Goal: Obtain resource: Obtain resource

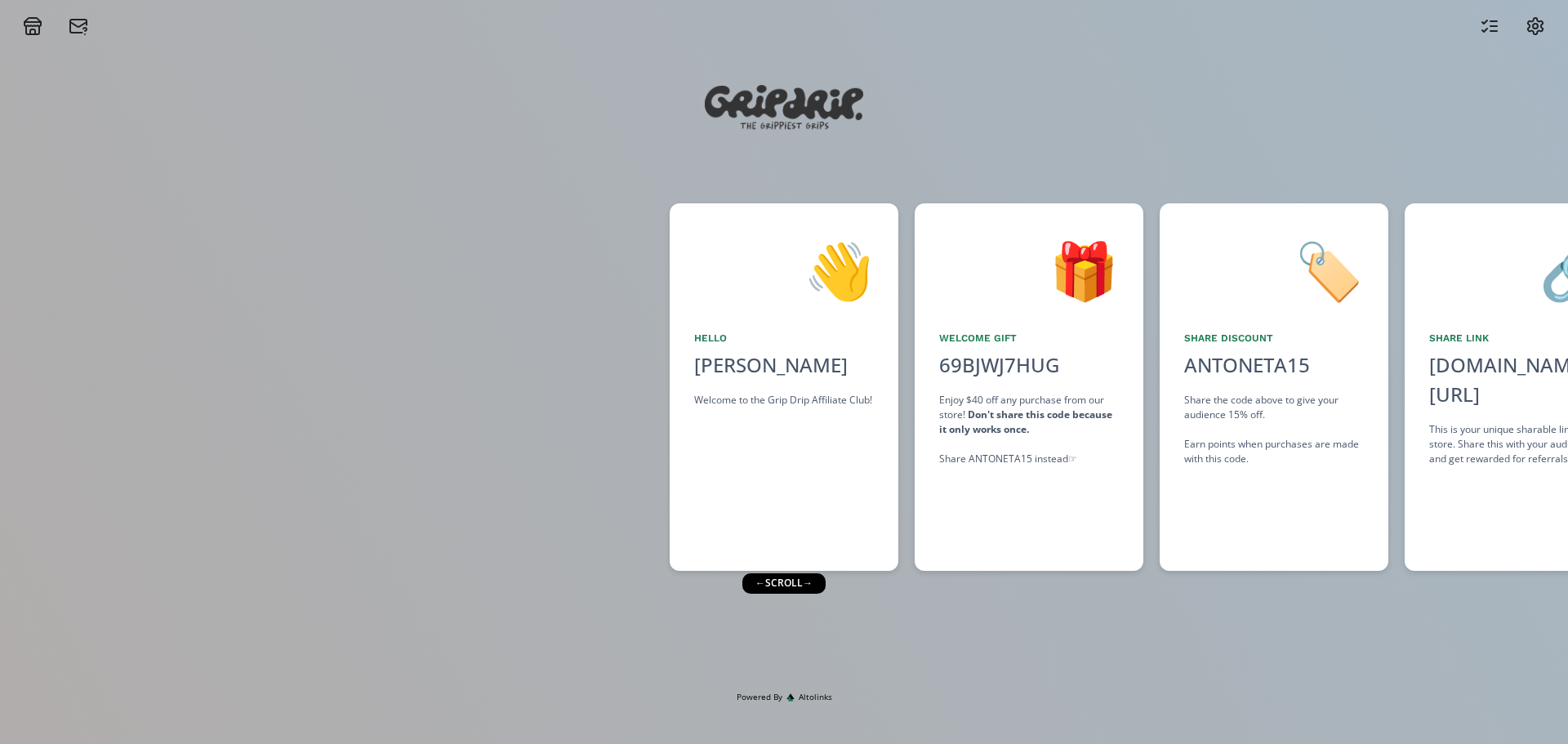
click at [795, 581] on div "← scroll →" at bounding box center [783, 583] width 83 height 20
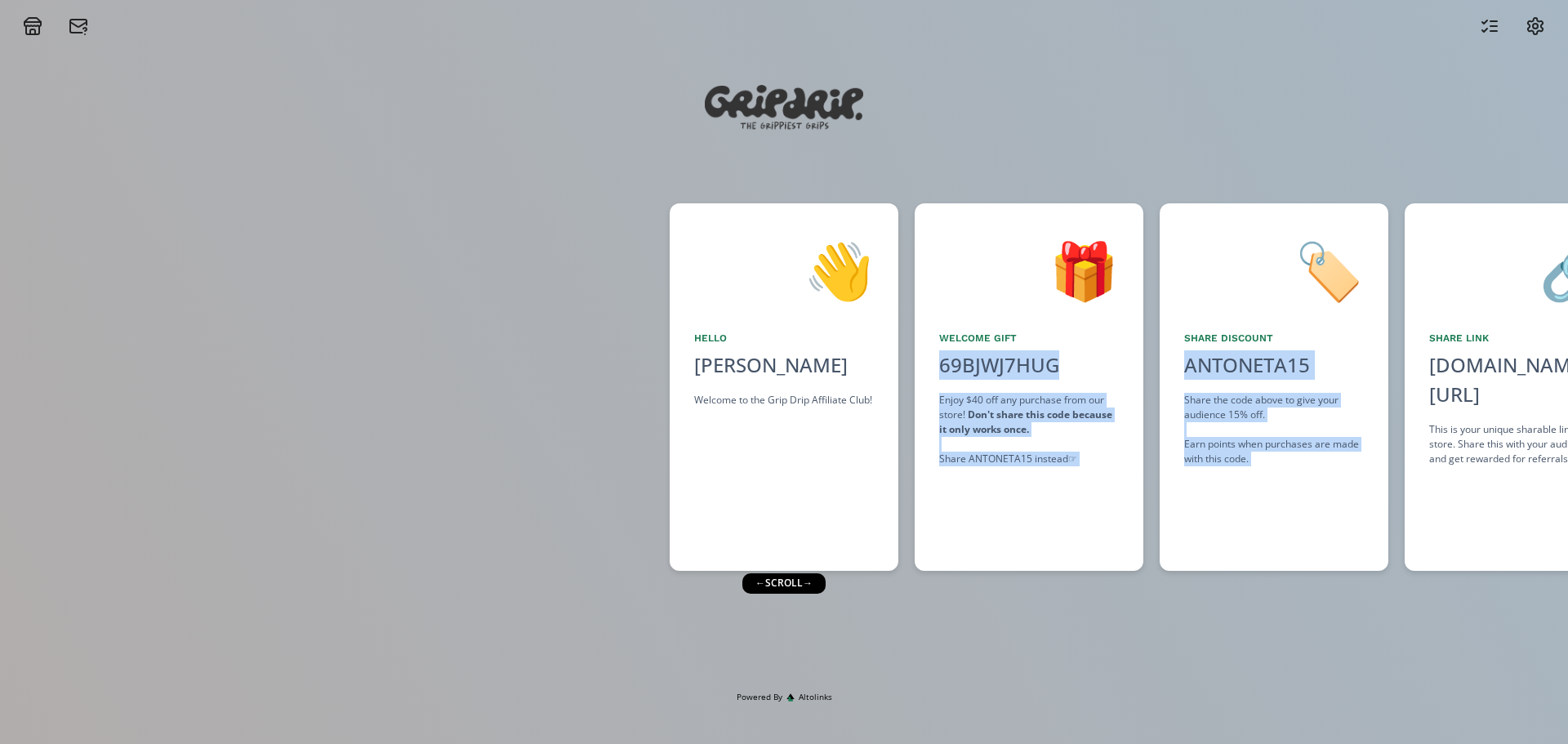
drag, startPoint x: 1476, startPoint y: 189, endPoint x: 1123, endPoint y: 300, distance: 370.0
click at [1062, 268] on div "👋 Hello [PERSON_NAME] Welcome to the Grip Drip Affiliate Club! 🎁 Welcome Gift 6…" at bounding box center [784, 363] width 1568 height 655
drag, startPoint x: 1567, startPoint y: 397, endPoint x: 789, endPoint y: 450, distance: 779.8
click at [789, 450] on div "👋 Hello [PERSON_NAME] Welcome to the Grip Drip Affiliate Club! 🎁 Welcome Gift 6…" at bounding box center [784, 387] width 1568 height 384
click at [1158, 682] on div "👋 Hello [PERSON_NAME] Welcome to the Grip Drip Affiliate Club! 🎁 Welcome Gift 6…" at bounding box center [784, 363] width 1568 height 655
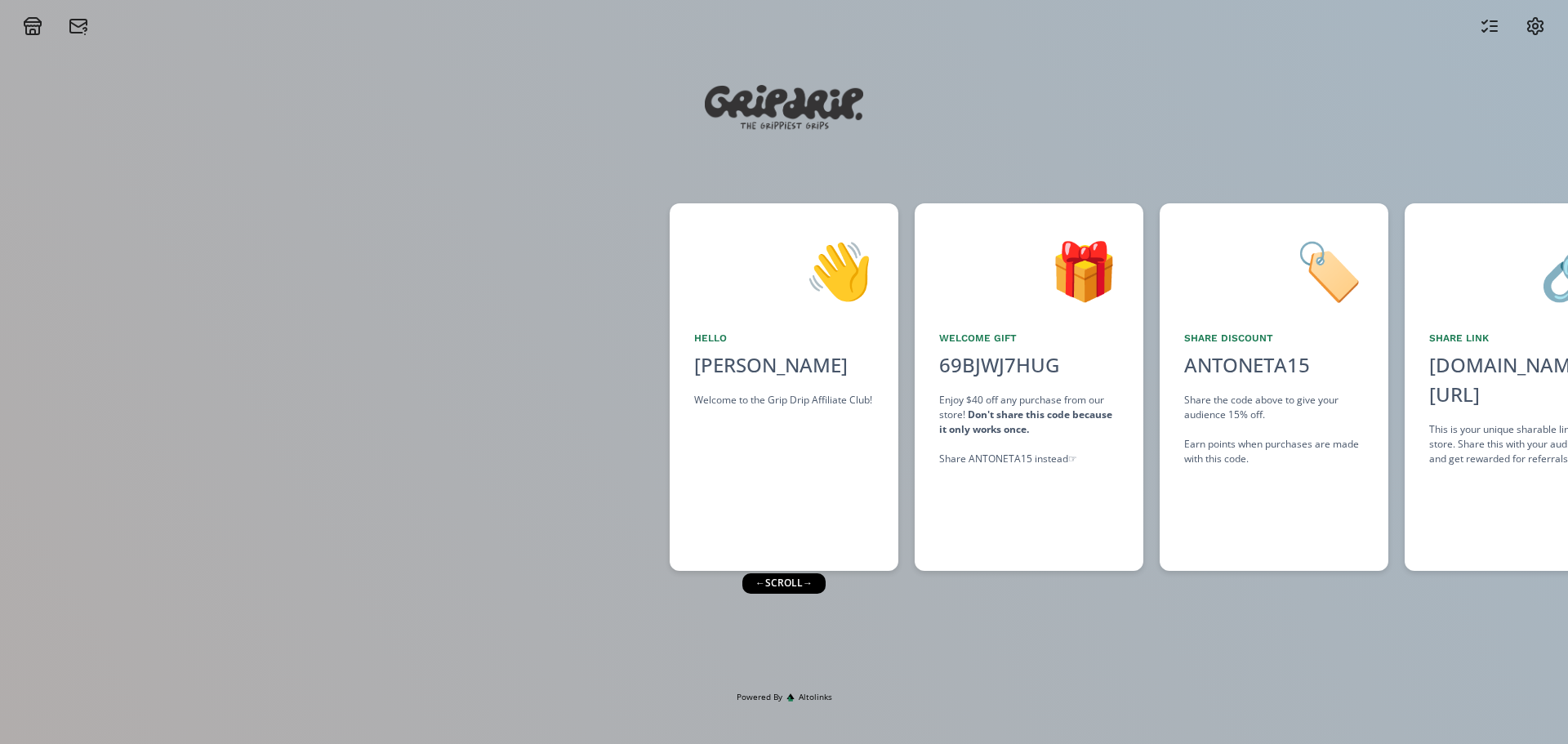
click at [761, 437] on div "👋 Hello [PERSON_NAME] Welcome to the Grip Drip Affiliate Club!" at bounding box center [784, 387] width 228 height 368
click at [769, 587] on div "← scroll →" at bounding box center [783, 583] width 83 height 20
click at [797, 586] on div "← scroll →" at bounding box center [783, 583] width 83 height 20
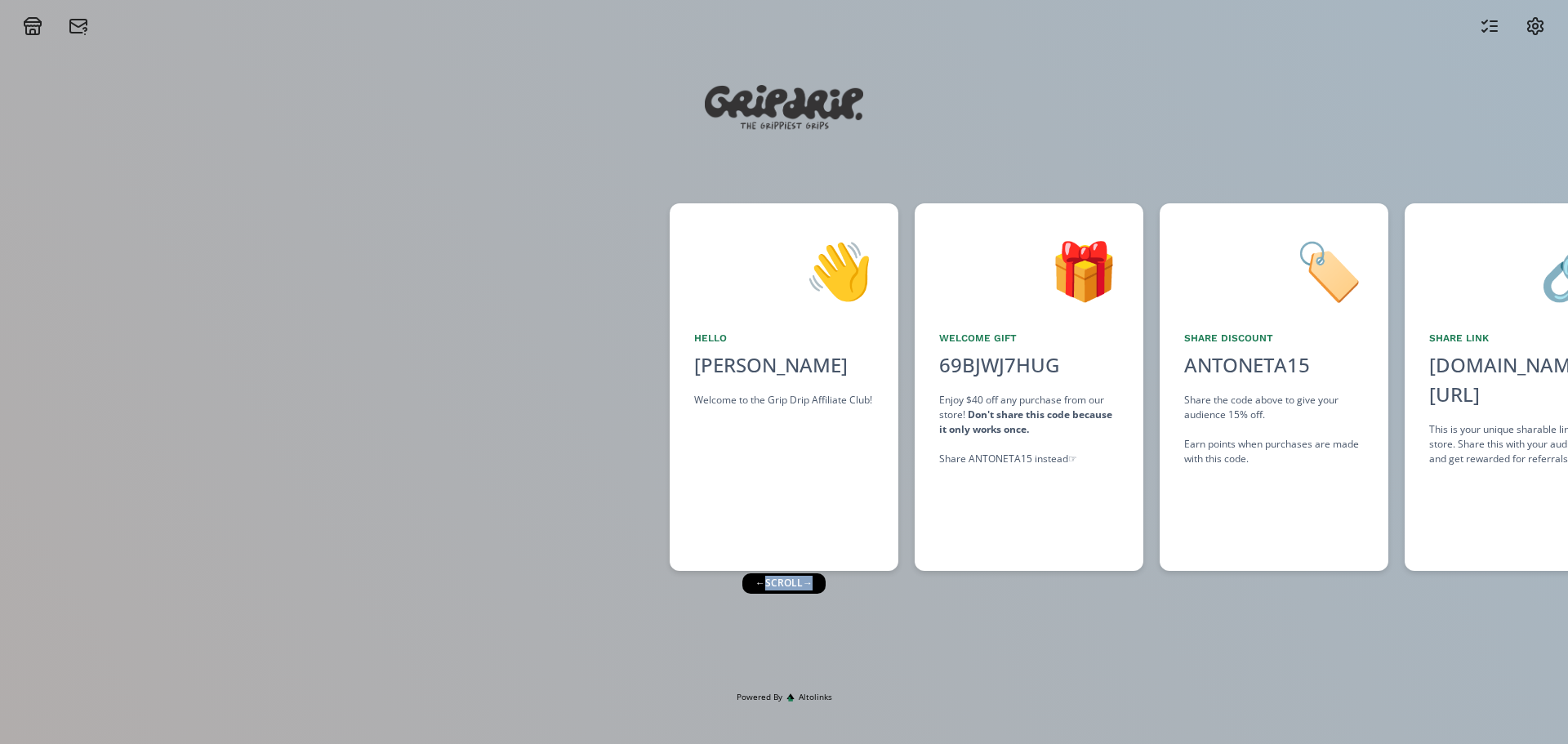
click at [25, 26] on icon at bounding box center [32, 24] width 16 height 4
click at [1502, 23] on div at bounding box center [1512, 25] width 85 height 20
click at [1490, 22] on icon at bounding box center [1493, 22] width 7 height 0
click at [971, 338] on div "Welcome Gift" at bounding box center [1029, 338] width 180 height 15
click at [800, 589] on div "← scroll →" at bounding box center [783, 583] width 83 height 20
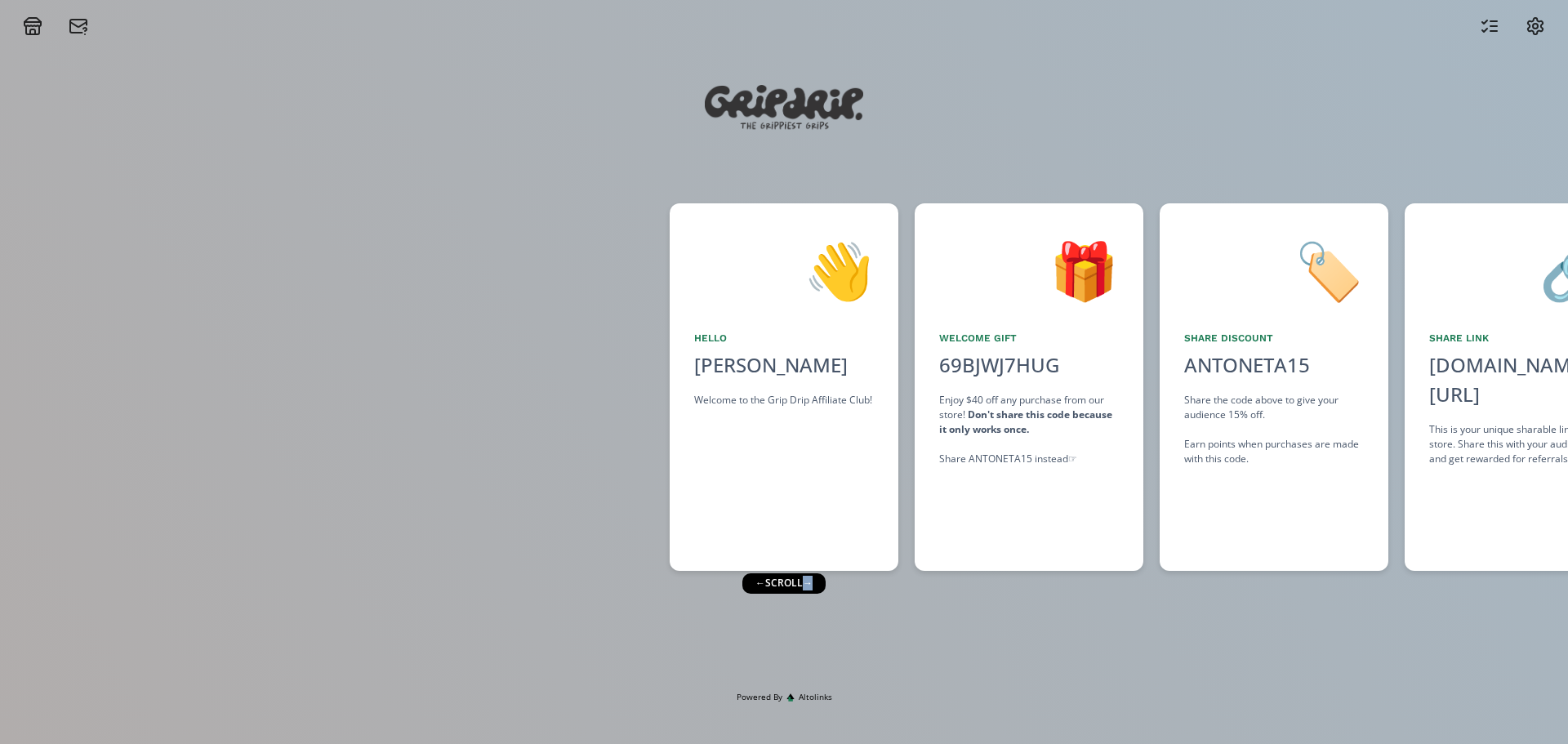
click at [800, 589] on div "← scroll →" at bounding box center [783, 583] width 83 height 20
click at [1536, 26] on circle at bounding box center [1534, 25] width 5 height 5
